Goal: Navigation & Orientation: Find specific page/section

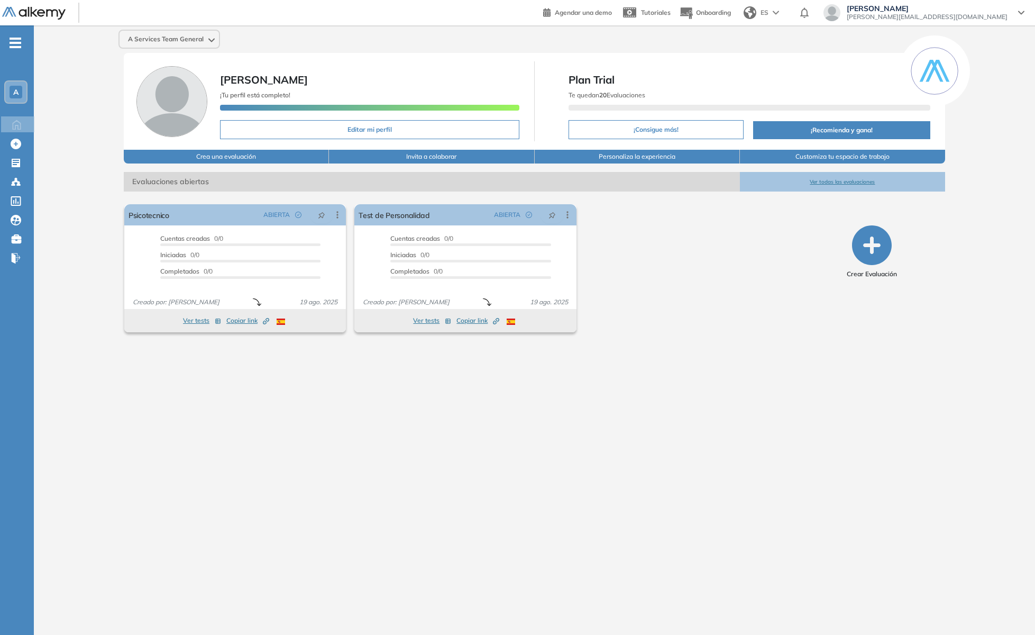
click at [19, 96] on div "A" at bounding box center [16, 92] width 13 height 13
click at [21, 88] on div "A" at bounding box center [16, 92] width 13 height 13
click at [38, 139] on span "A Services Tea..." at bounding box center [48, 136] width 39 height 8
click at [54, 279] on div "A Services Team General [PERSON_NAME] ¡Tu perfil está completo! Editar mi perfi…" at bounding box center [534, 321] width 1001 height 592
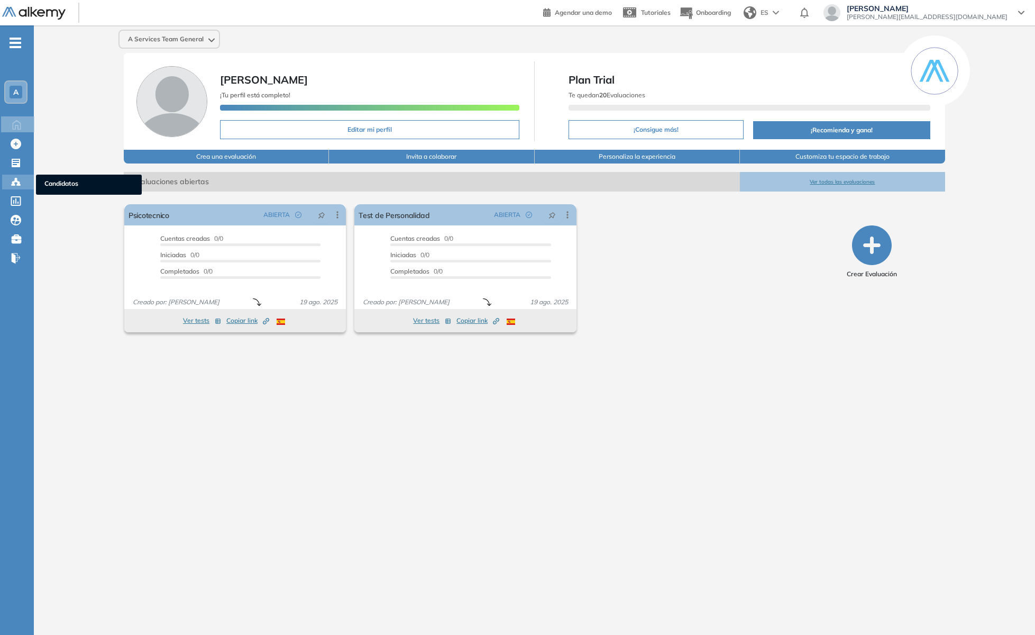
click at [15, 180] on icon at bounding box center [15, 181] width 3 height 2
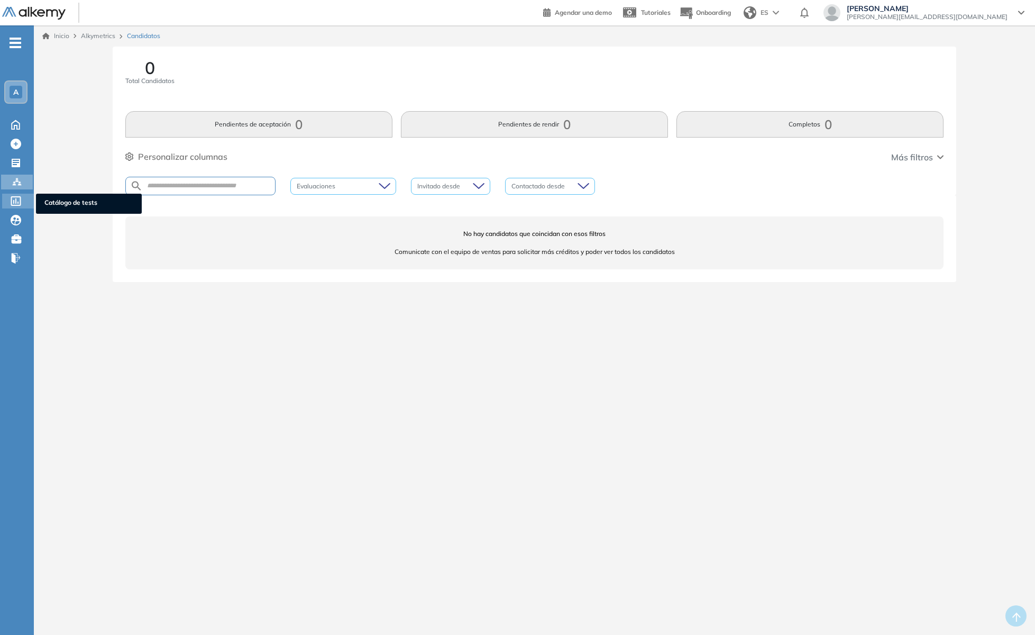
click at [14, 201] on icon at bounding box center [16, 201] width 10 height 10
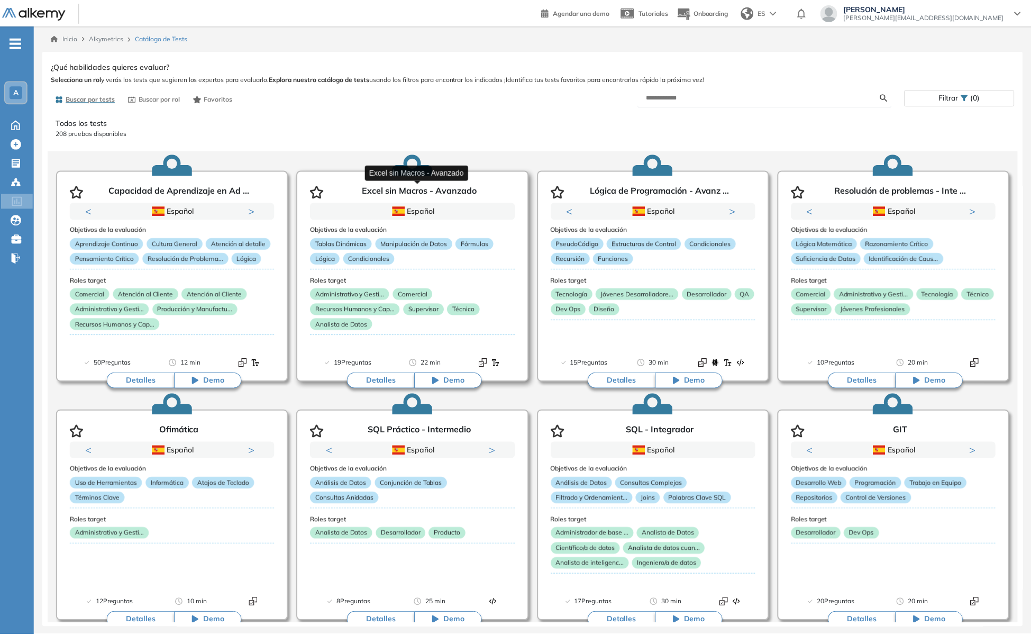
scroll to position [2, 0]
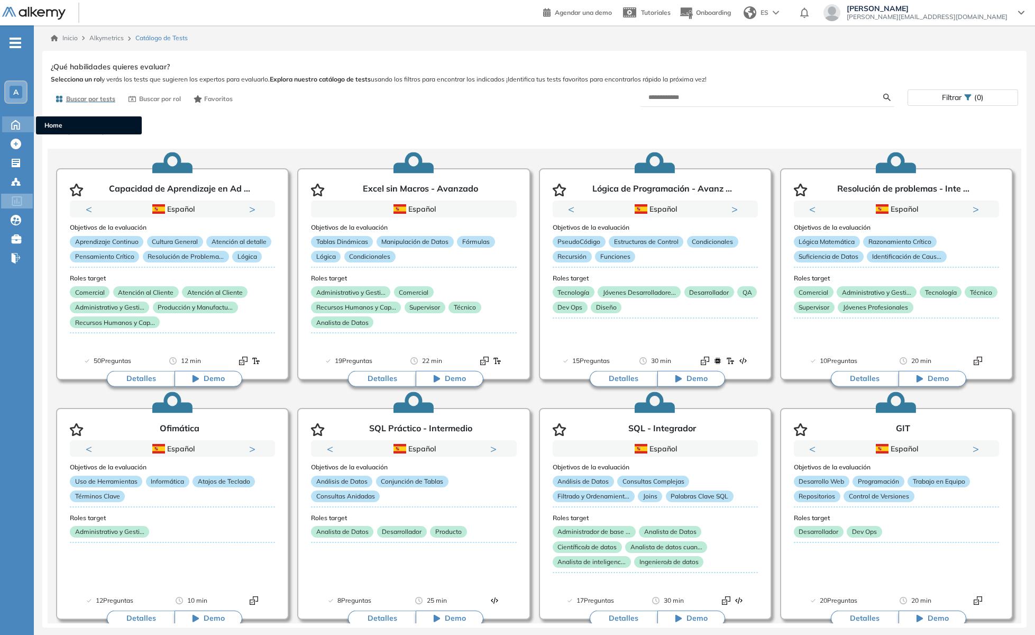
click at [13, 125] on icon at bounding box center [15, 123] width 19 height 13
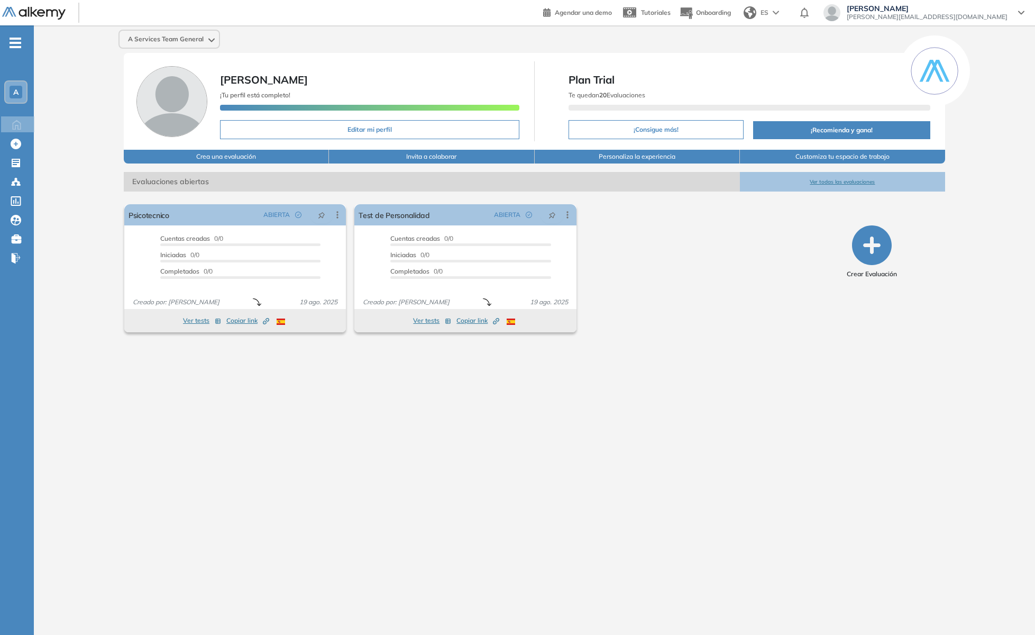
click at [823, 179] on button "Ver todas las evaluaciones" at bounding box center [842, 182] width 205 height 20
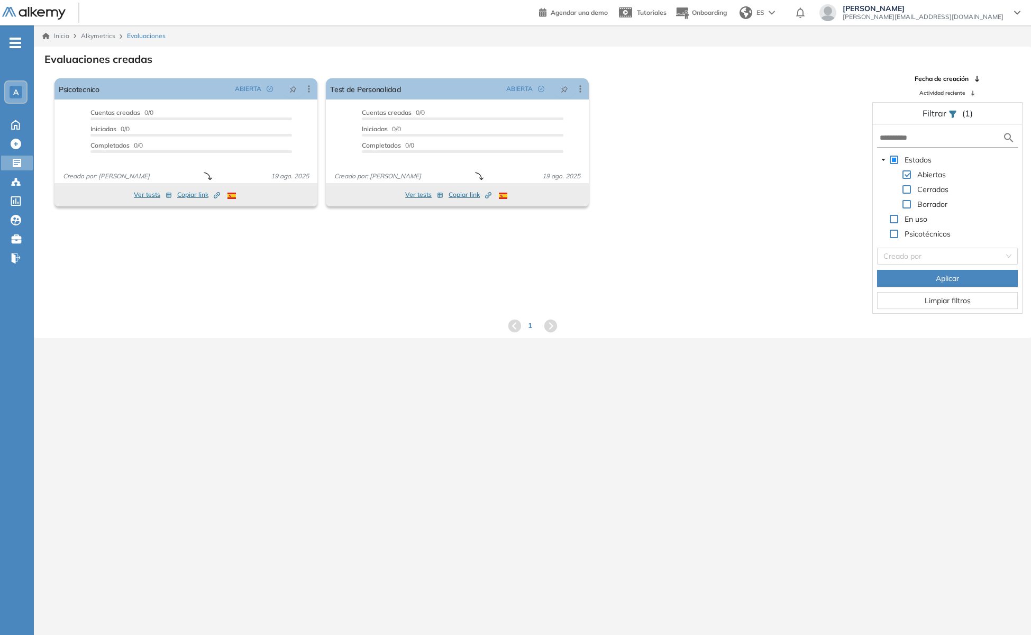
click at [960, 279] on button "Aplicar" at bounding box center [947, 278] width 141 height 17
click at [145, 195] on button "Ver tests" at bounding box center [153, 194] width 38 height 13
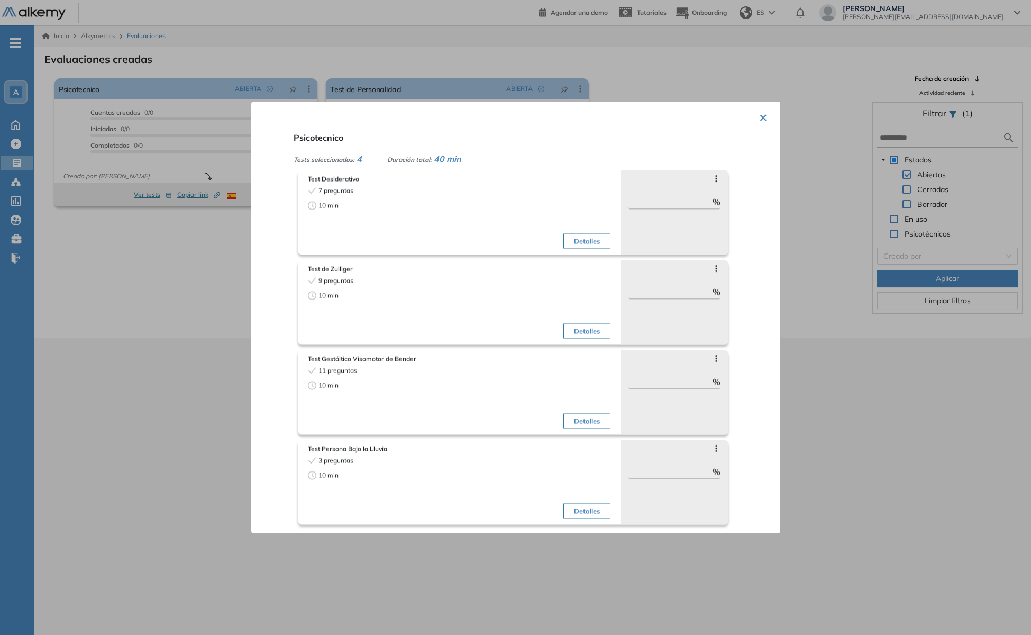
click at [902, 391] on div at bounding box center [515, 317] width 1031 height 635
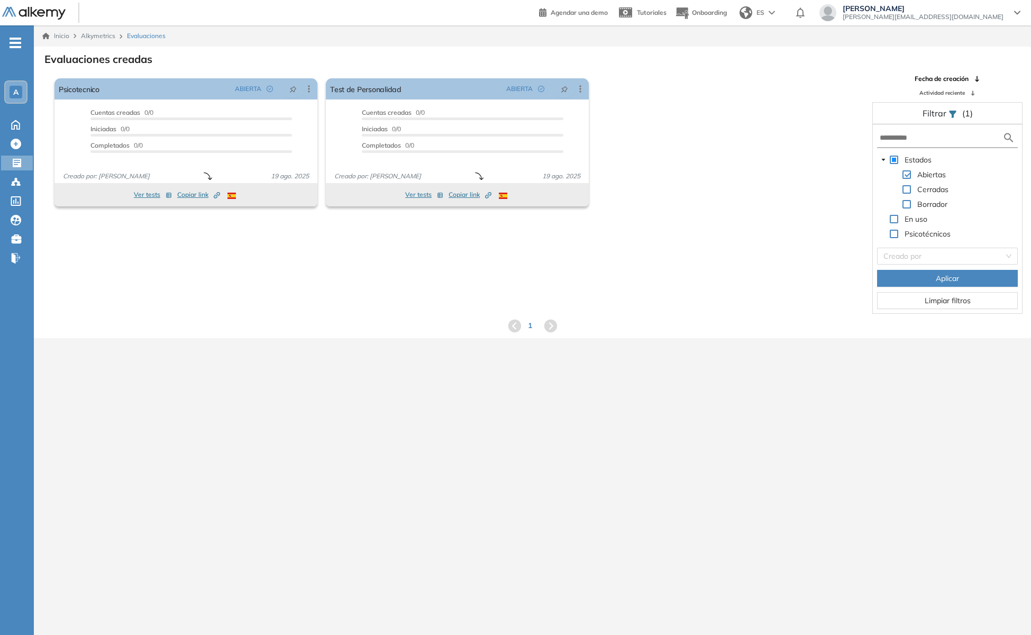
click at [971, 17] on span "[PERSON_NAME][EMAIL_ADDRESS][DOMAIN_NAME]" at bounding box center [922, 17] width 161 height 8
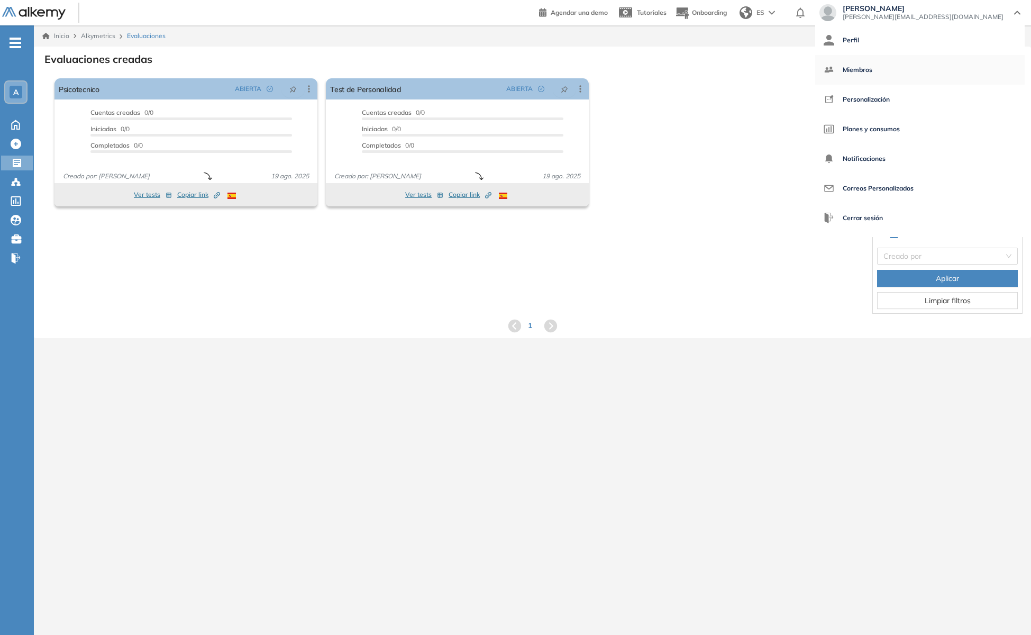
click at [872, 70] on span "Miembros" at bounding box center [857, 69] width 30 height 25
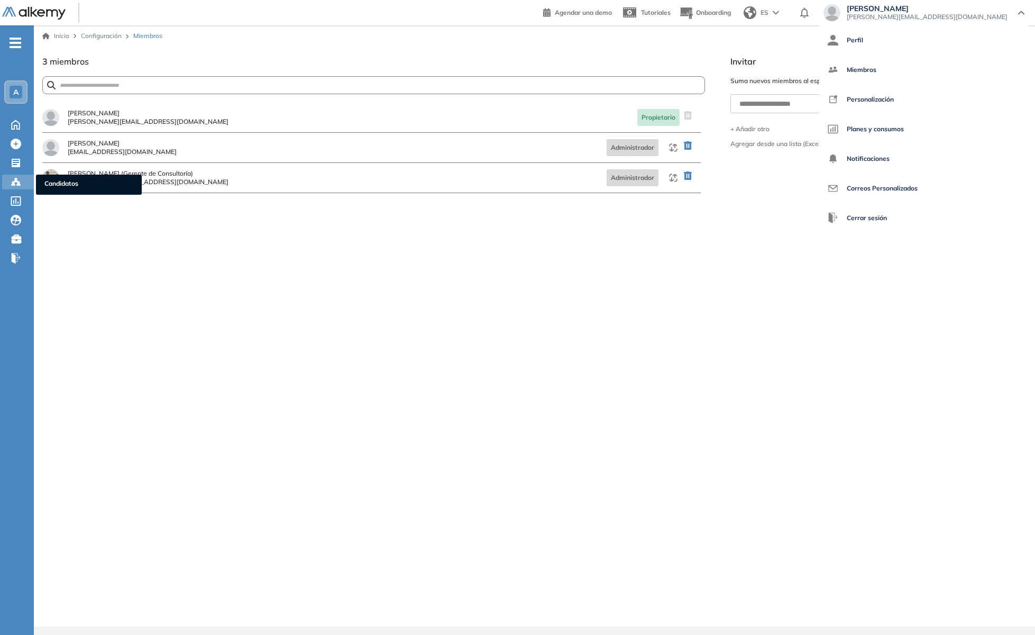
click at [15, 183] on icon at bounding box center [16, 182] width 11 height 11
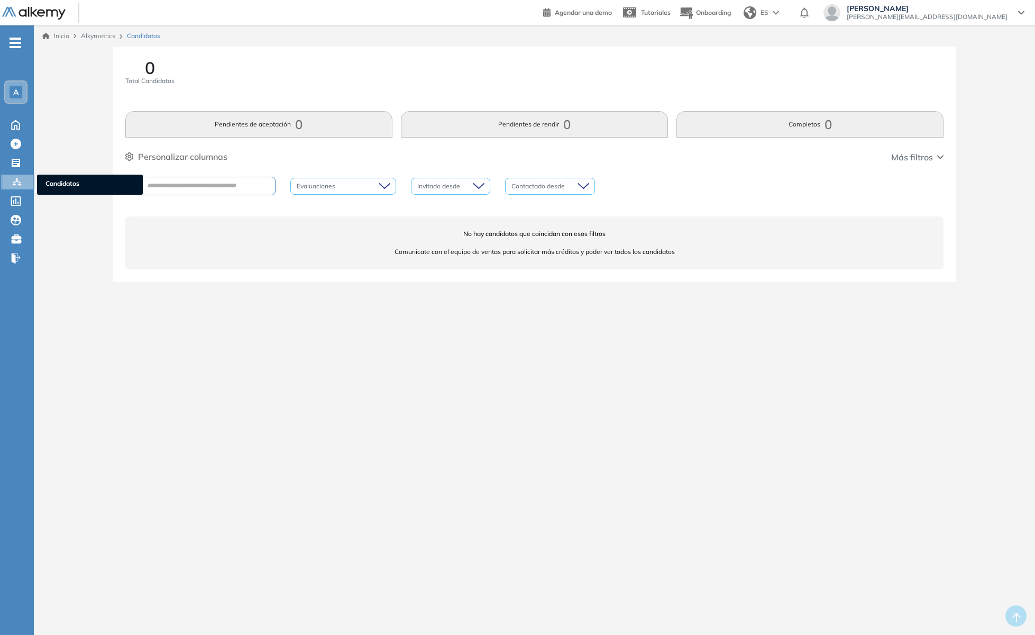
click at [17, 180] on icon at bounding box center [16, 181] width 3 height 2
click at [19, 94] on div "A" at bounding box center [16, 92] width 13 height 13
click at [46, 160] on div "Todos los espacios" at bounding box center [54, 158] width 46 height 8
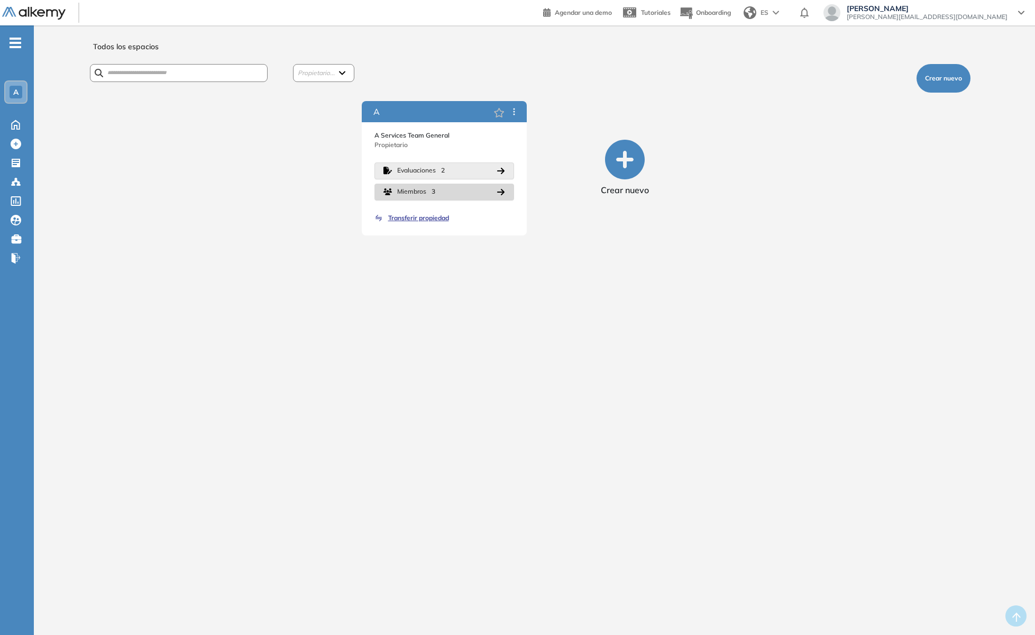
click at [422, 174] on span "Evaluaciones" at bounding box center [416, 171] width 39 height 10
click at [418, 196] on span "Miembros" at bounding box center [411, 192] width 29 height 10
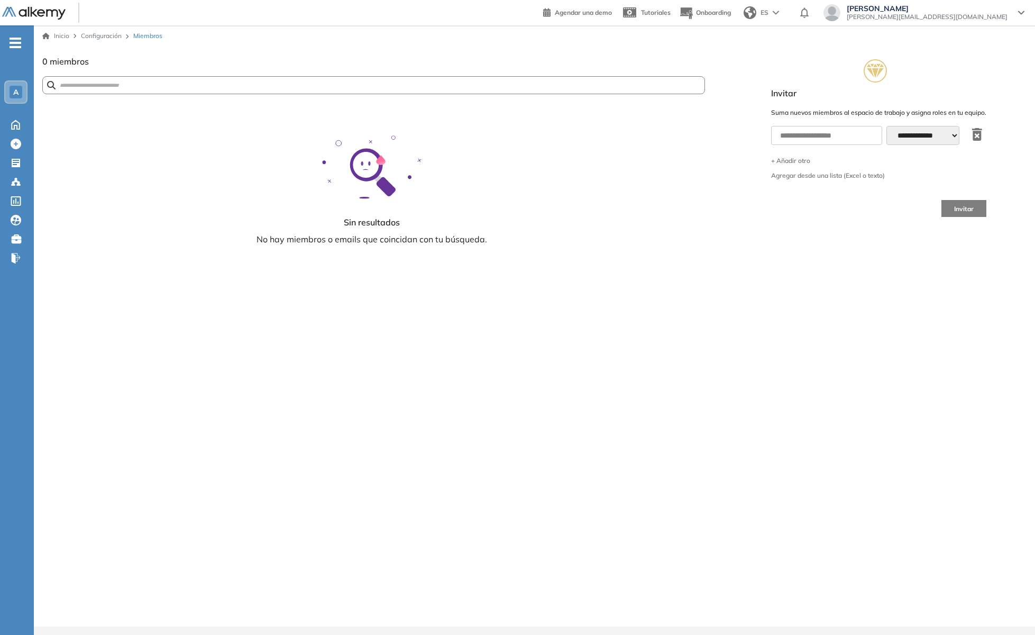
click at [19, 94] on div "A" at bounding box center [16, 92] width 13 height 13
click at [22, 141] on div "A" at bounding box center [19, 136] width 12 height 13
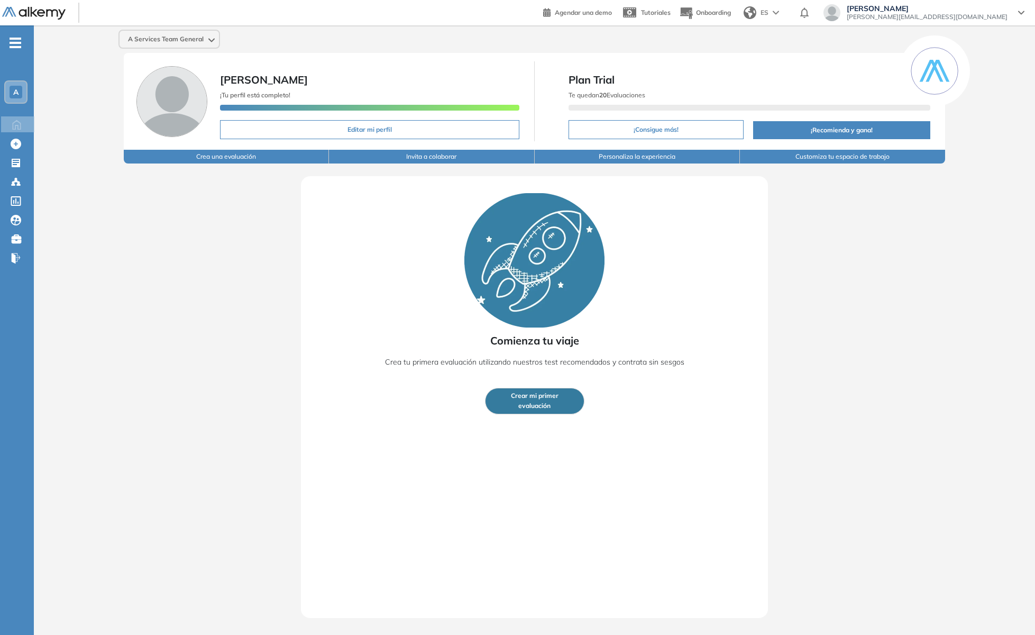
click at [536, 402] on span "evaluación" at bounding box center [534, 406] width 32 height 10
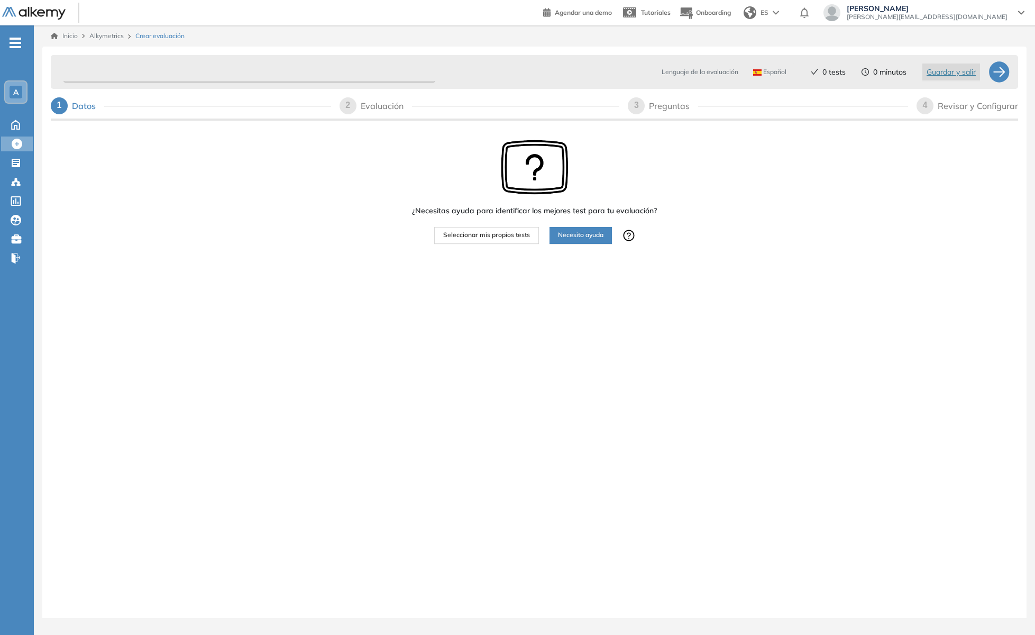
click at [179, 67] on input "text" at bounding box center [249, 72] width 372 height 21
click at [22, 182] on div at bounding box center [17, 180] width 13 height 13
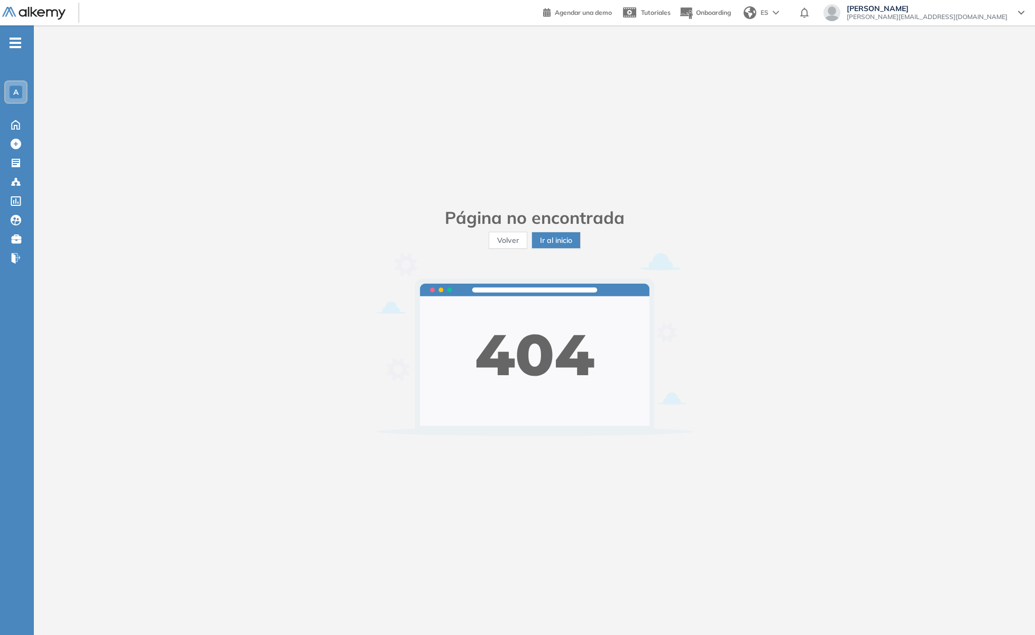
click at [13, 86] on div "A" at bounding box center [16, 92] width 13 height 13
click at [572, 242] on span "Ir al inicio" at bounding box center [556, 240] width 32 height 12
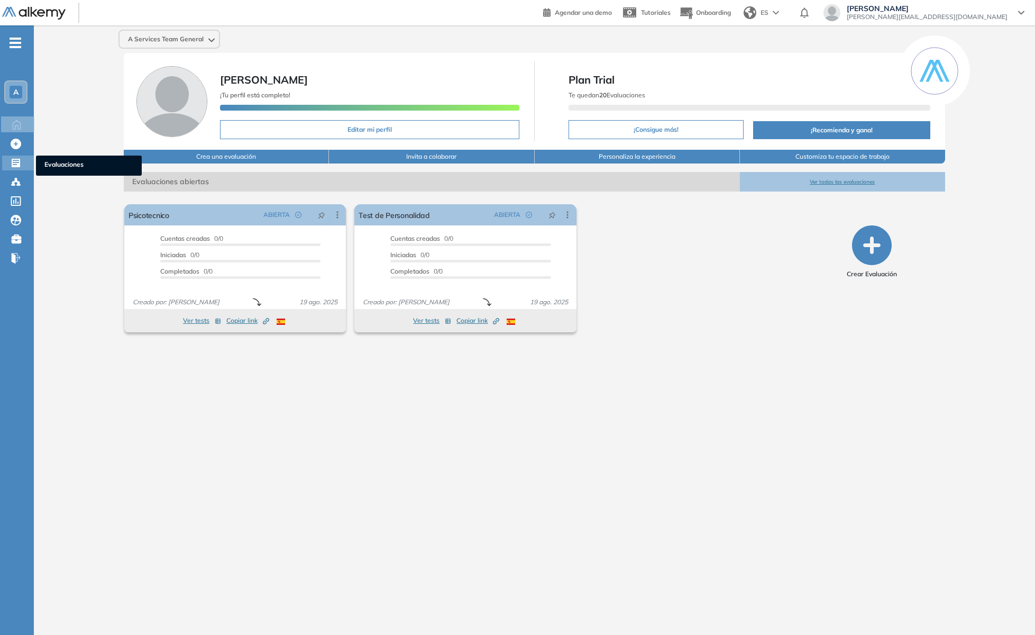
click at [14, 162] on icon at bounding box center [16, 163] width 11 height 11
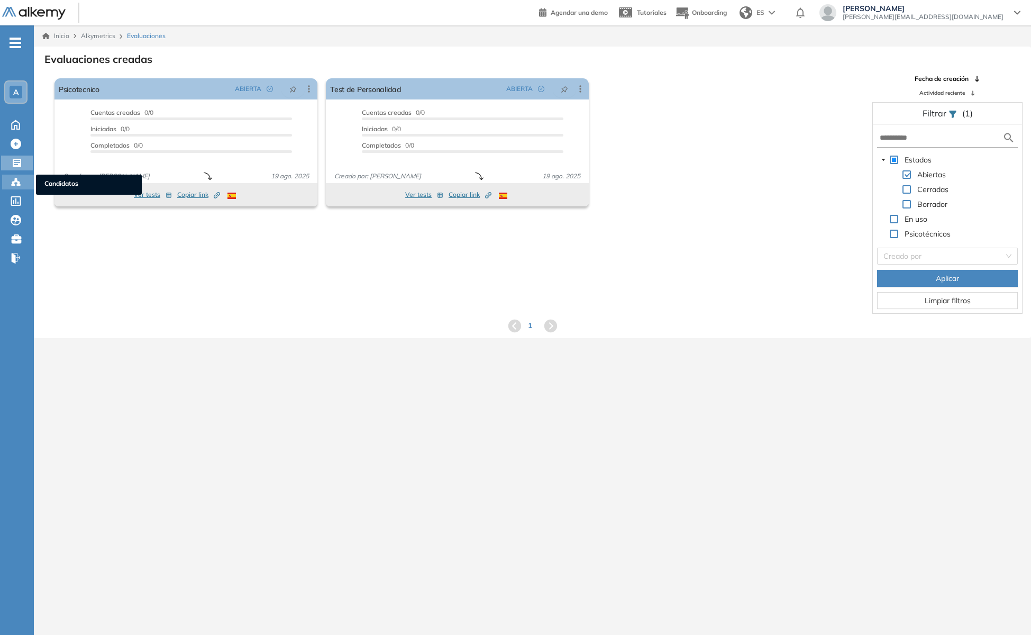
click at [15, 185] on icon at bounding box center [13, 184] width 3 height 2
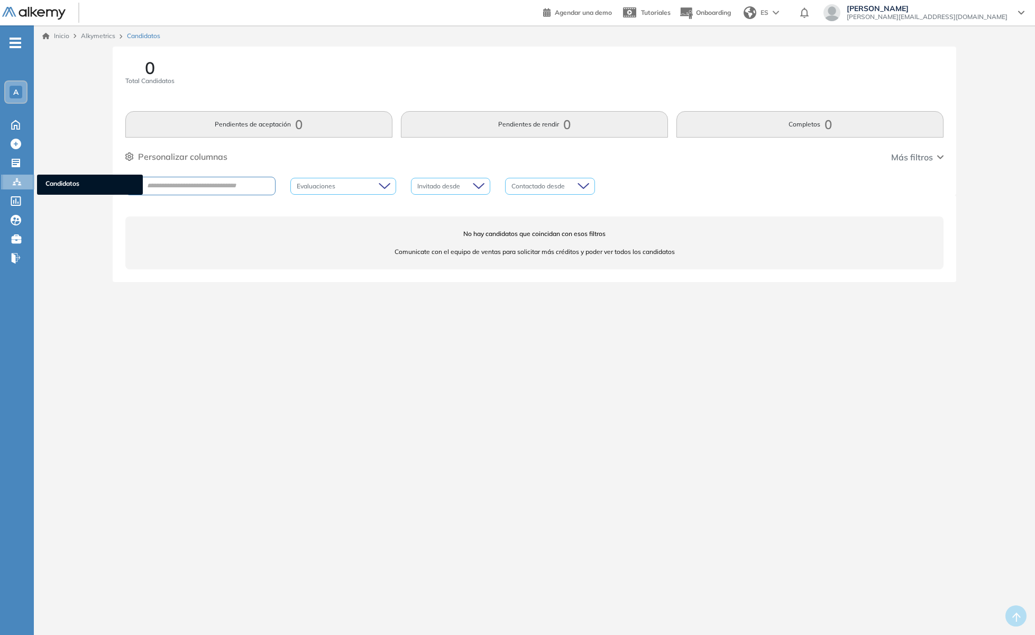
click at [80, 183] on span "Candidatos" at bounding box center [89, 185] width 89 height 12
click at [481, 185] on div "Invitado desde" at bounding box center [450, 186] width 79 height 17
click at [582, 185] on div "Contactado desde" at bounding box center [550, 186] width 90 height 17
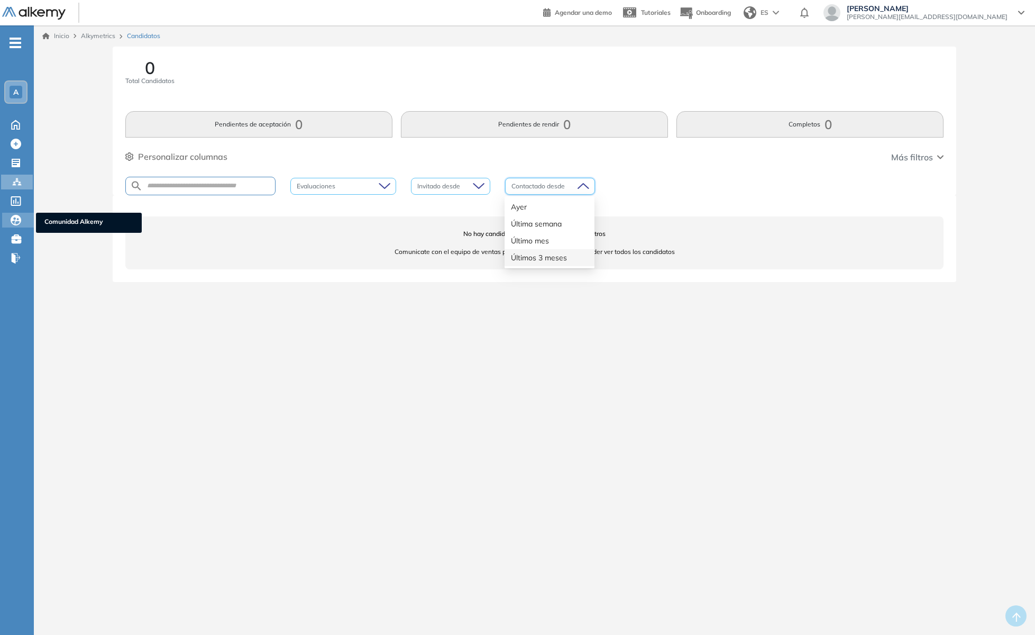
click at [16, 221] on icon at bounding box center [16, 220] width 11 height 11
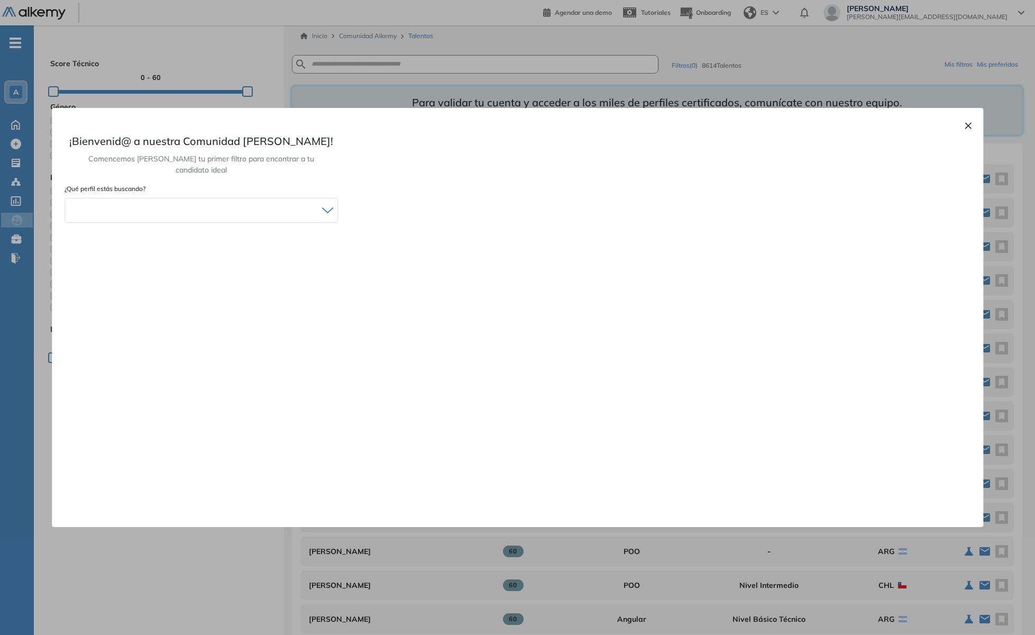
click at [968, 125] on button "×" at bounding box center [968, 124] width 8 height 13
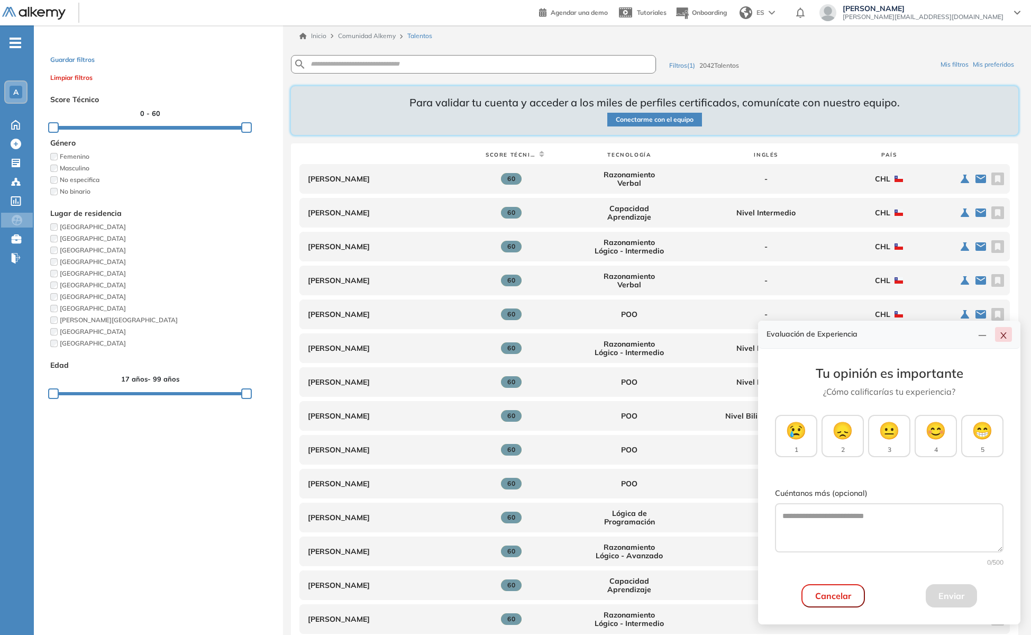
click at [1003, 336] on icon "close" at bounding box center [1003, 335] width 6 height 6
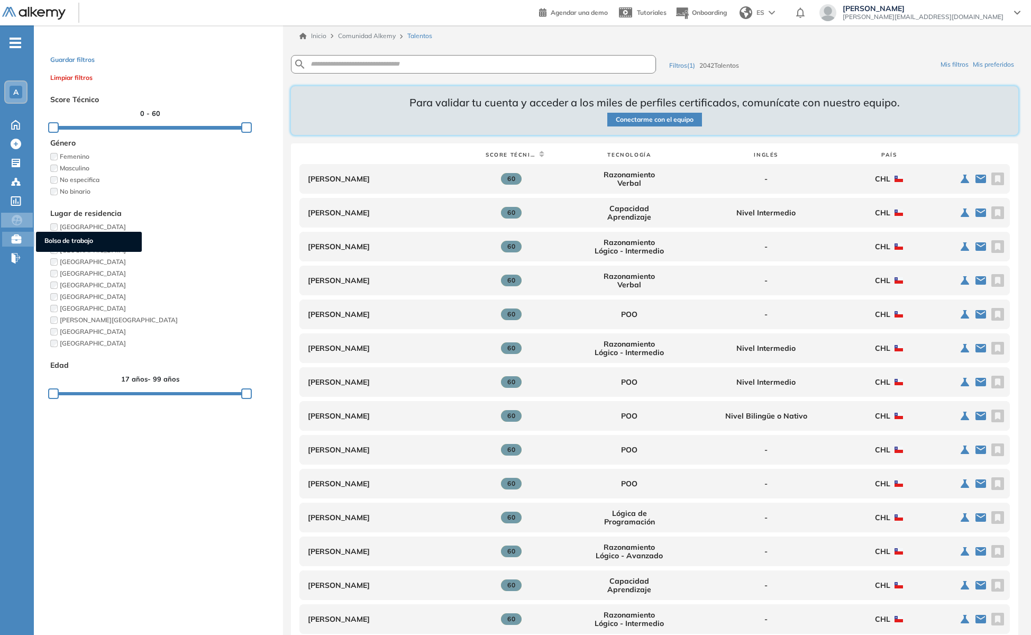
click at [14, 239] on icon at bounding box center [17, 239] width 12 height 10
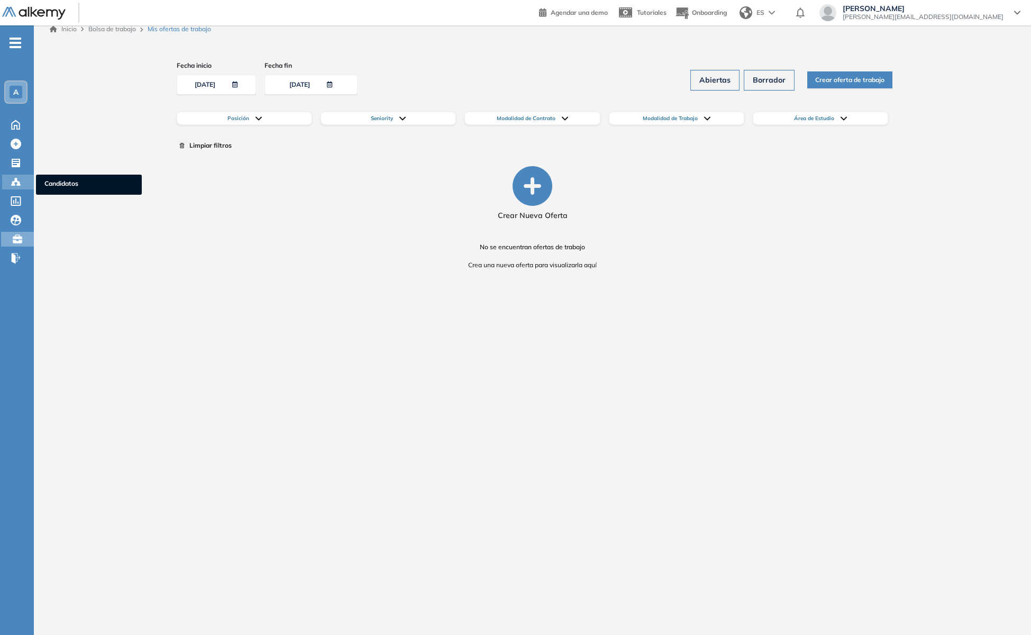
scroll to position [8, 0]
click at [14, 180] on icon at bounding box center [16, 182] width 11 height 11
